Goal: Task Accomplishment & Management: Use online tool/utility

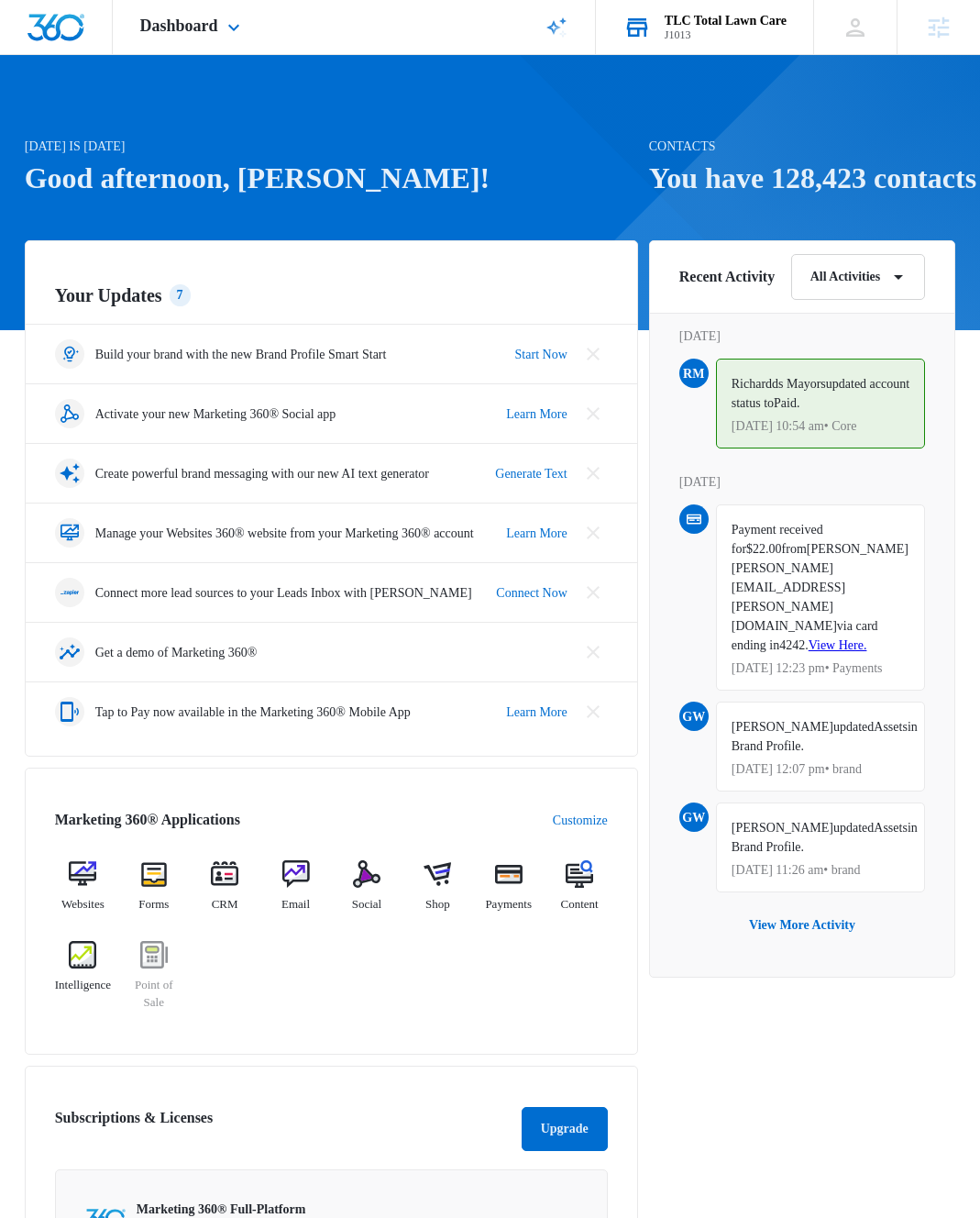
click at [708, 28] on div "J1013" at bounding box center [725, 35] width 122 height 13
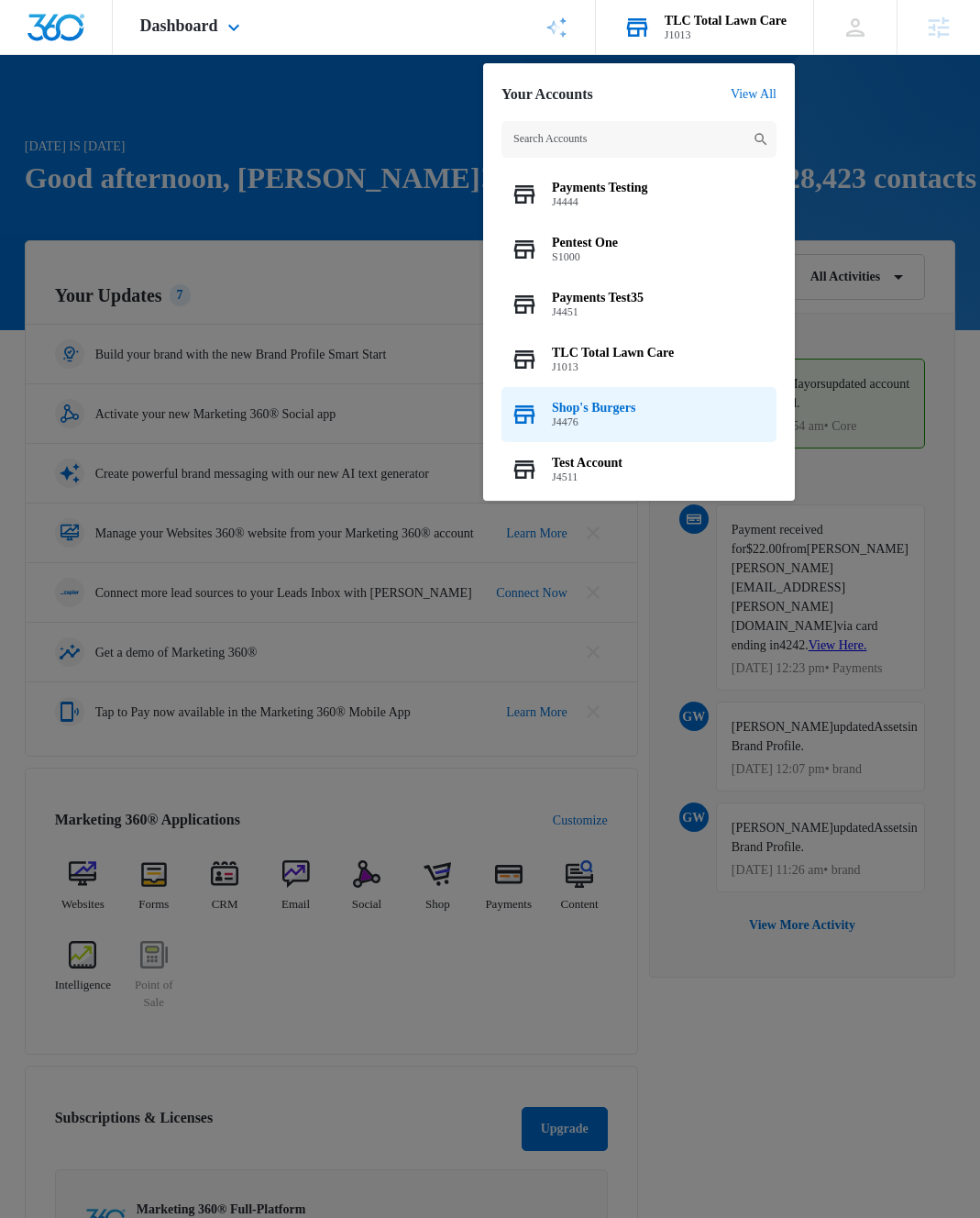
scroll to position [12, 0]
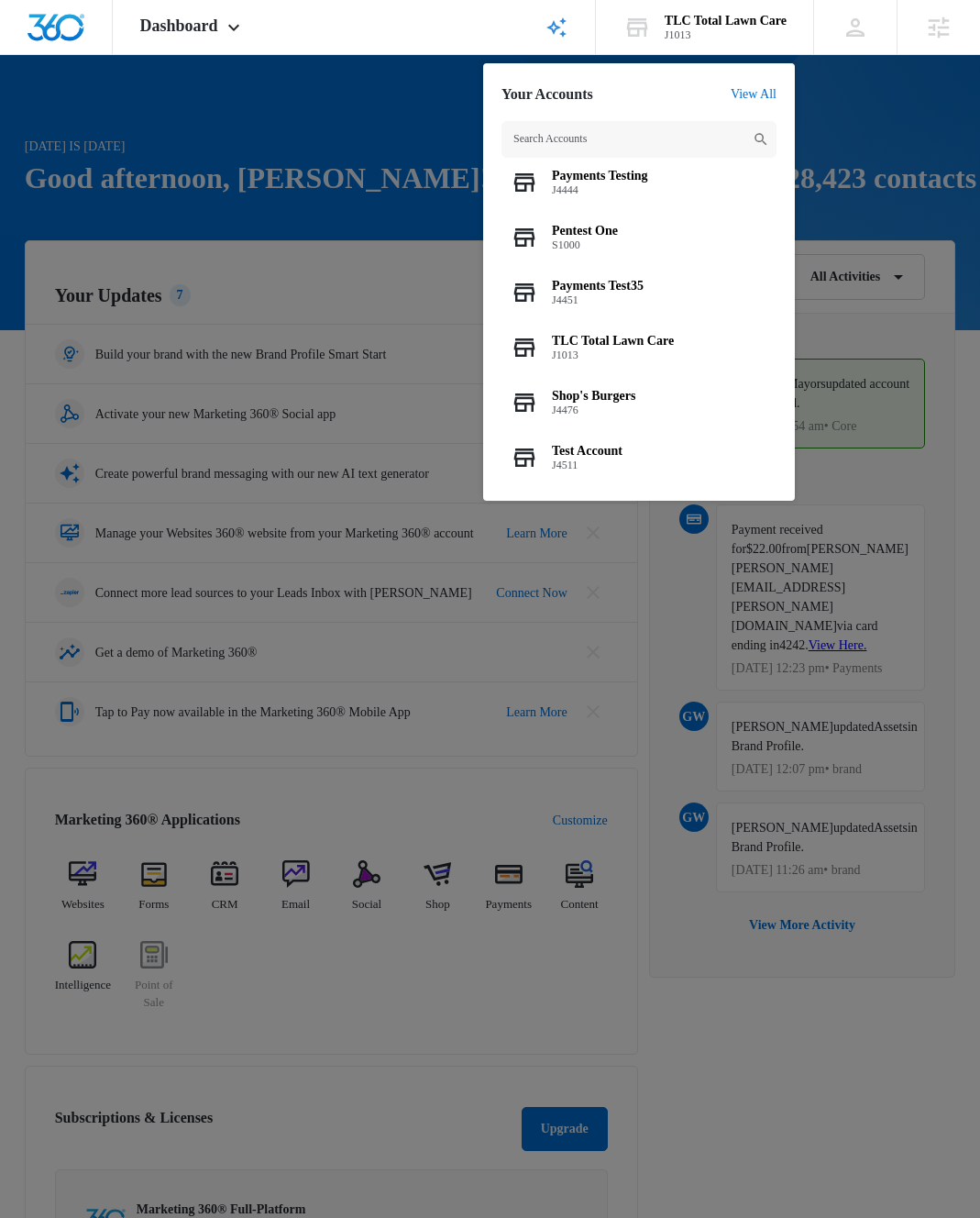
click at [381, 281] on div at bounding box center [490, 609] width 980 height 1218
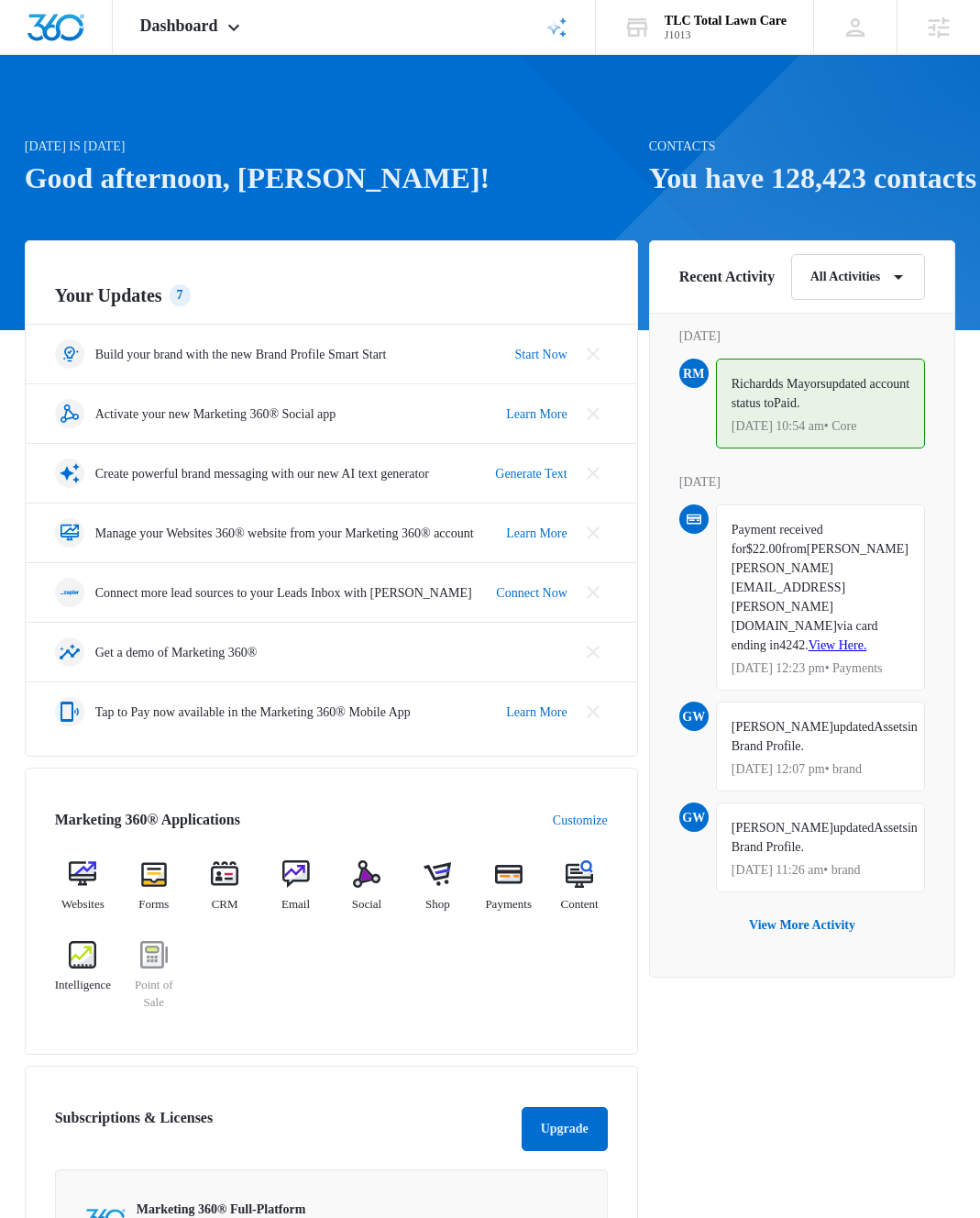
scroll to position [477, 0]
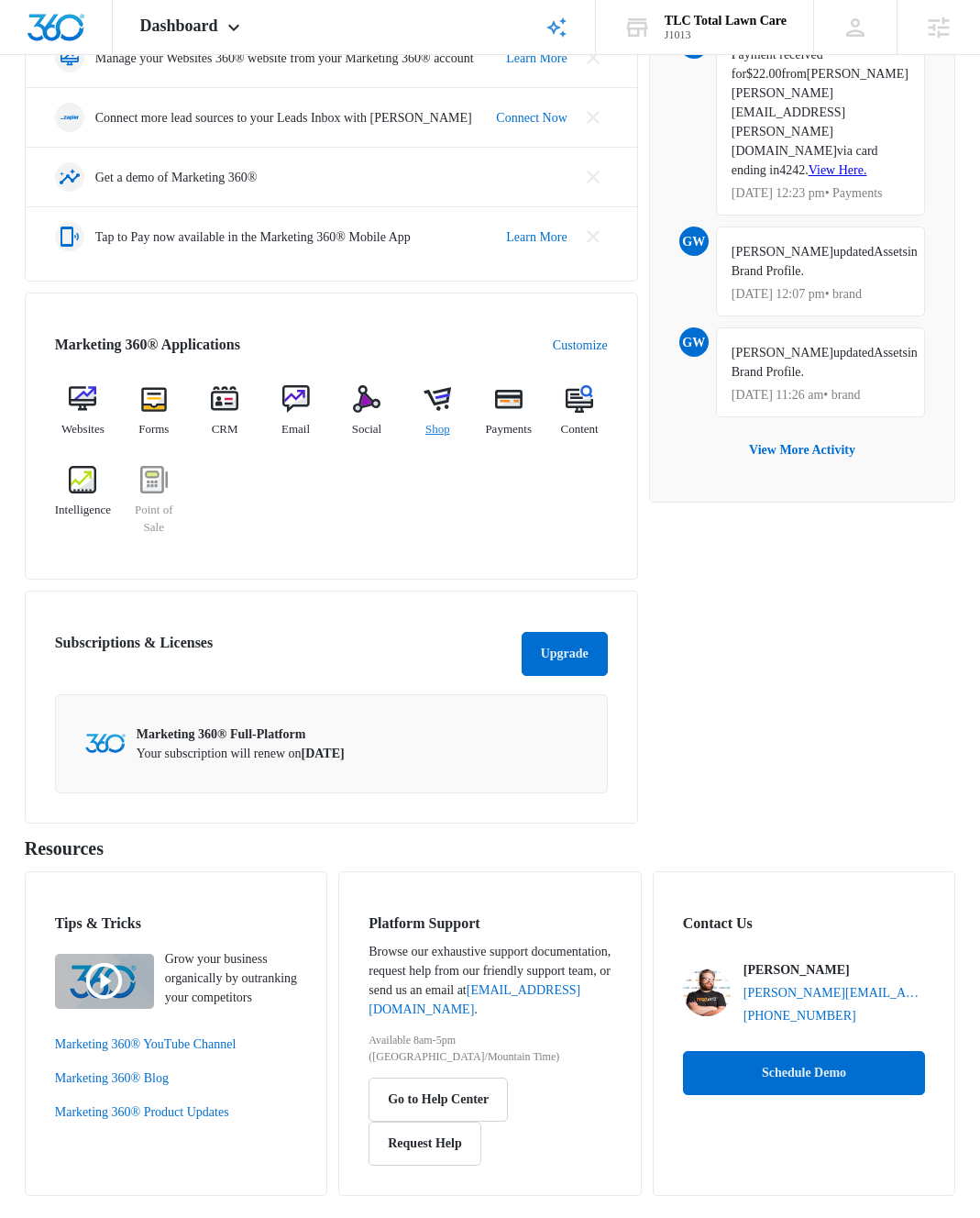
click at [448, 409] on img at bounding box center [437, 398] width 27 height 27
click at [374, 408] on img at bounding box center [366, 398] width 27 height 27
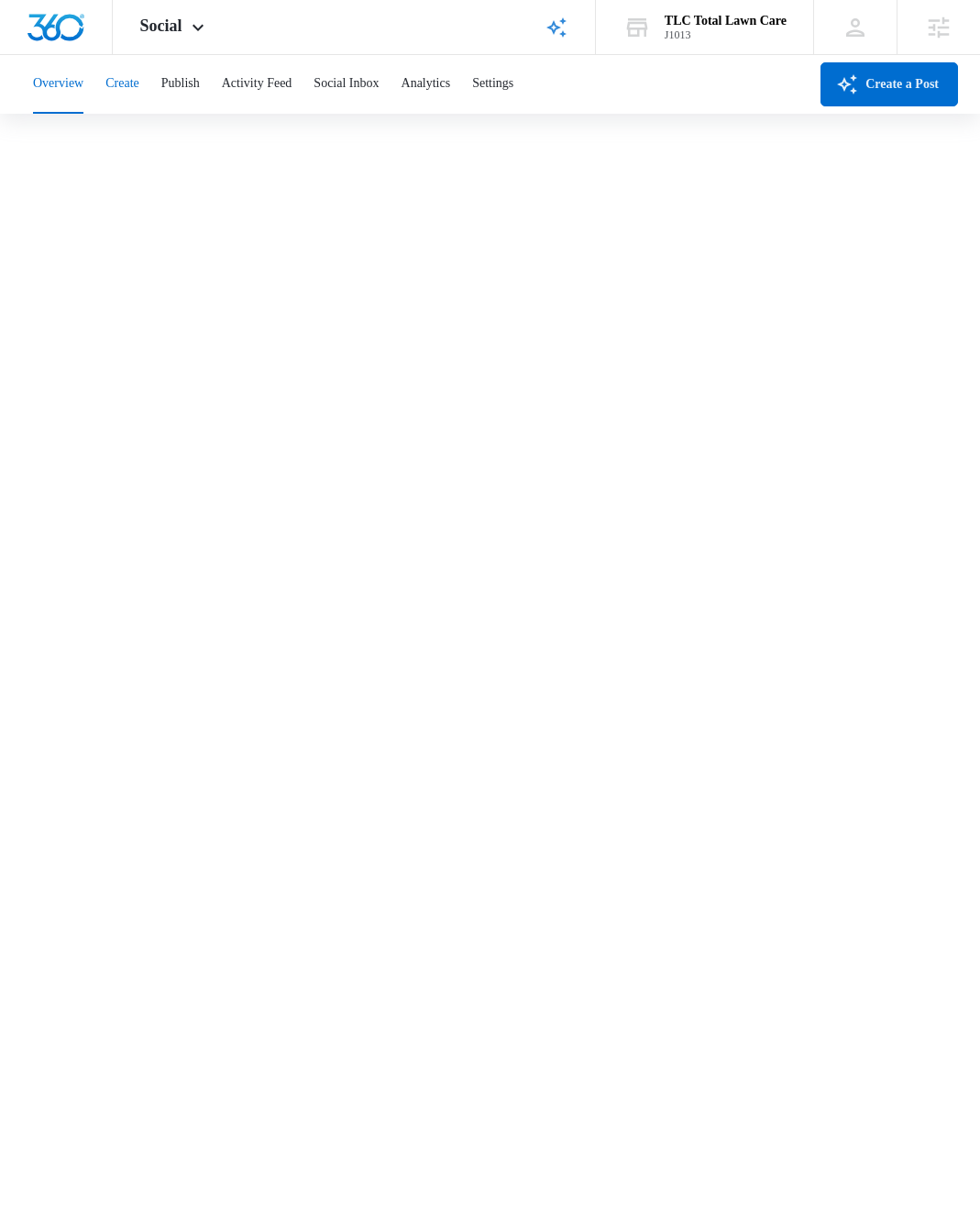
click at [140, 84] on button "Create" at bounding box center [123, 84] width 34 height 58
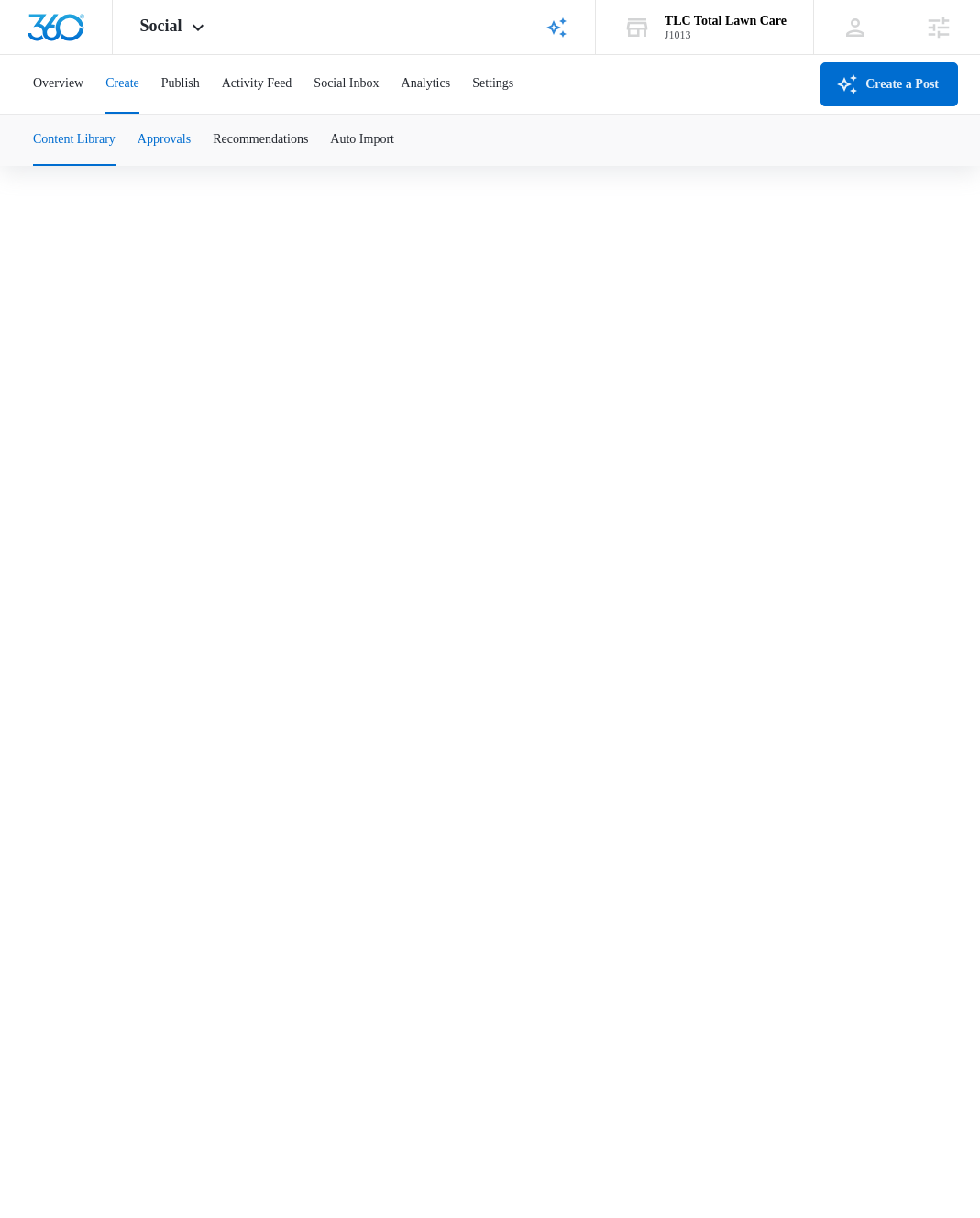
click at [188, 141] on button "Approvals" at bounding box center [164, 141] width 53 height 51
click at [72, 141] on button "Content Library" at bounding box center [75, 141] width 83 height 51
